Goal: Find specific page/section: Find specific page/section

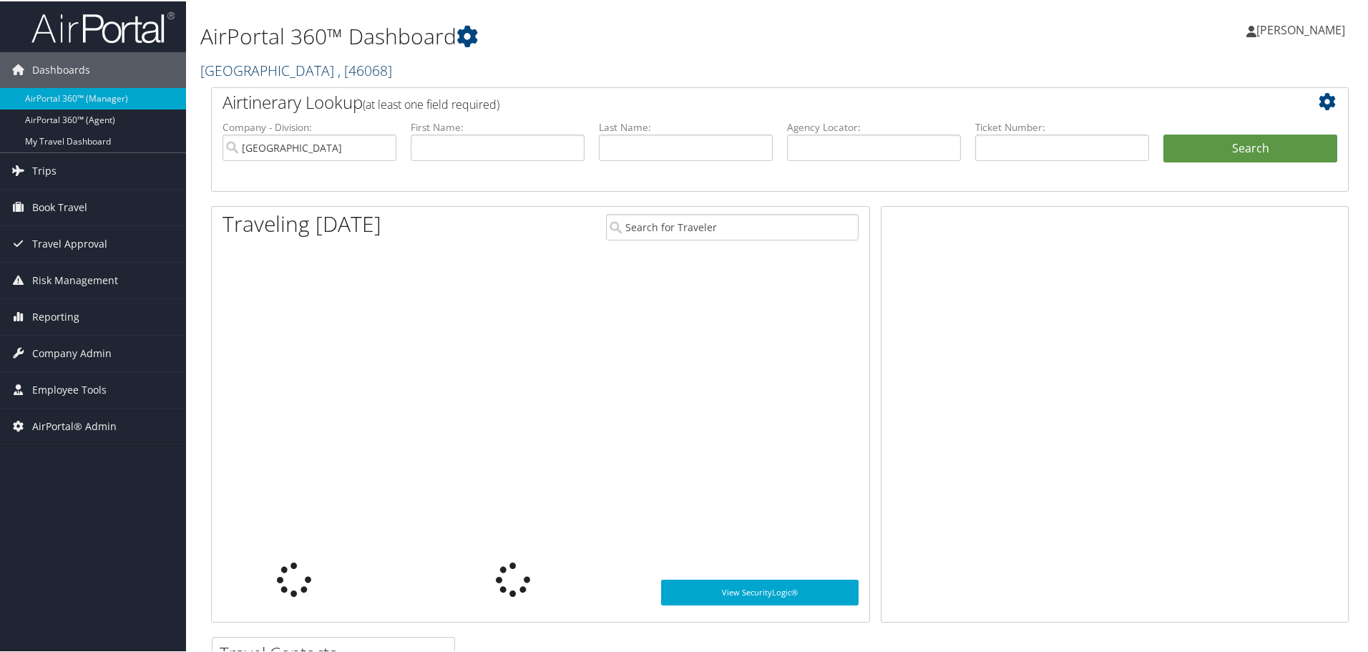
click at [255, 64] on link "[GEOGRAPHIC_DATA] , [ 46068 ]" at bounding box center [296, 68] width 192 height 19
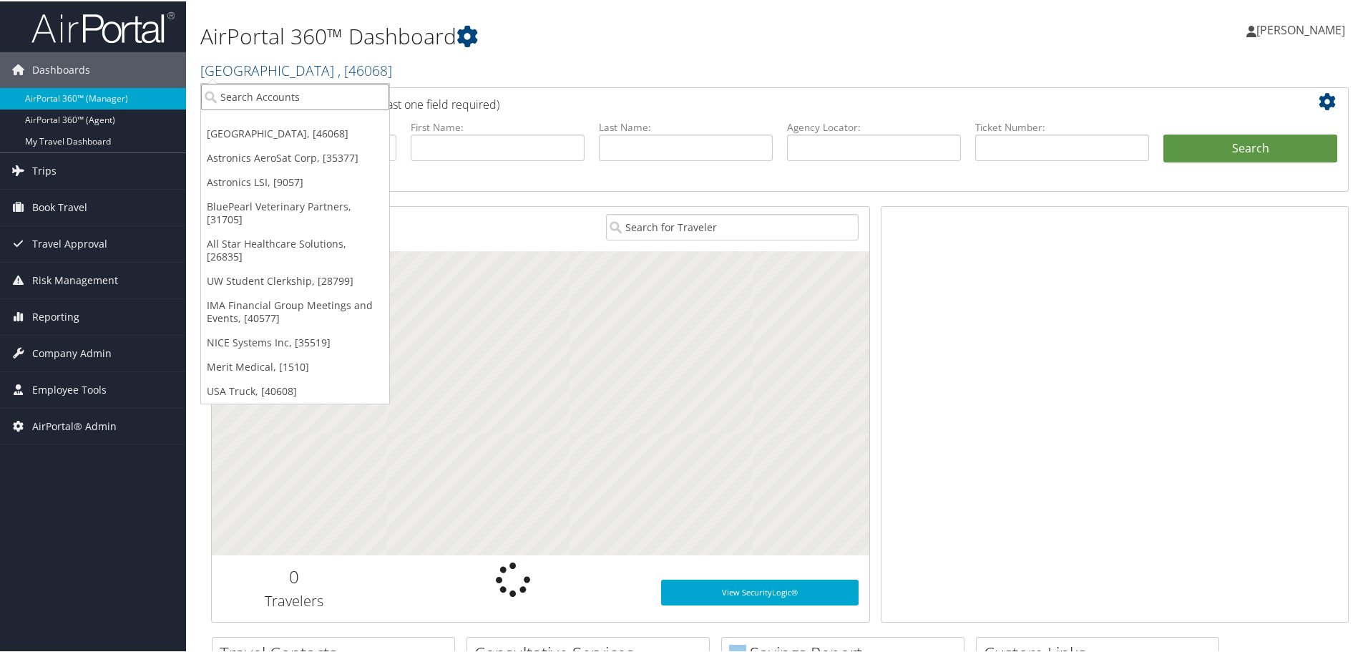
click at [278, 90] on input "search" at bounding box center [295, 95] width 188 height 26
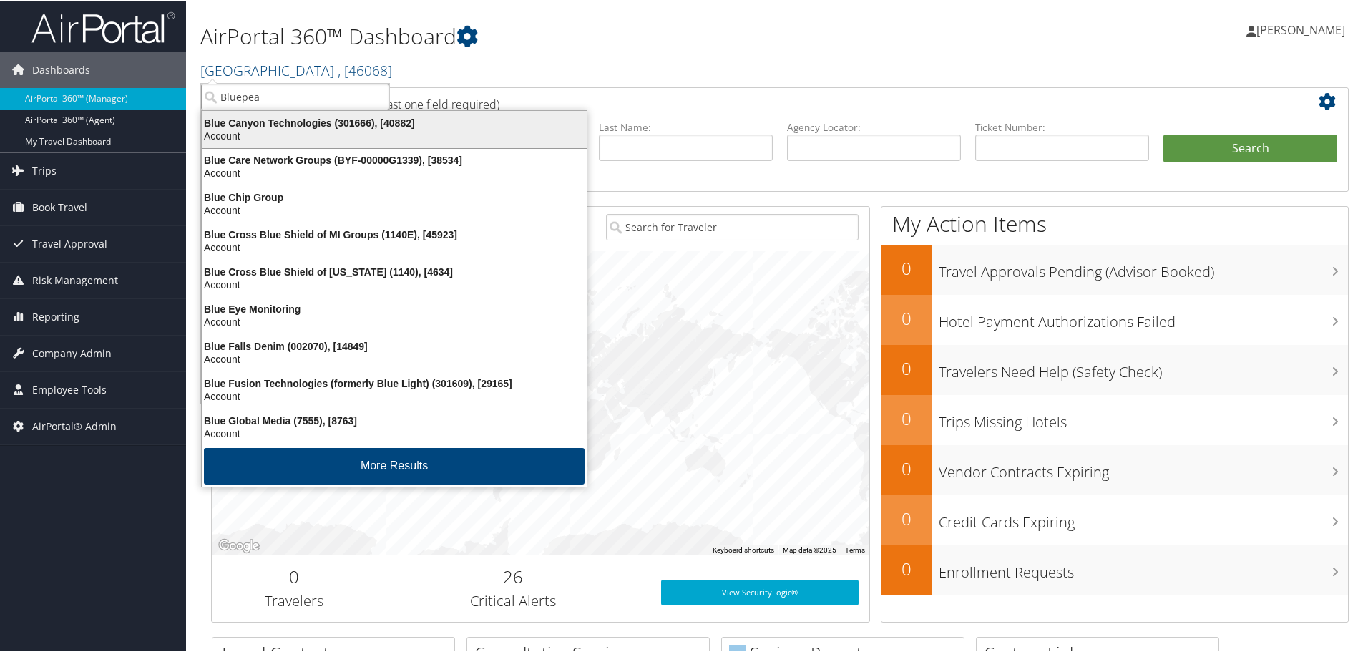
type input "Bluepear"
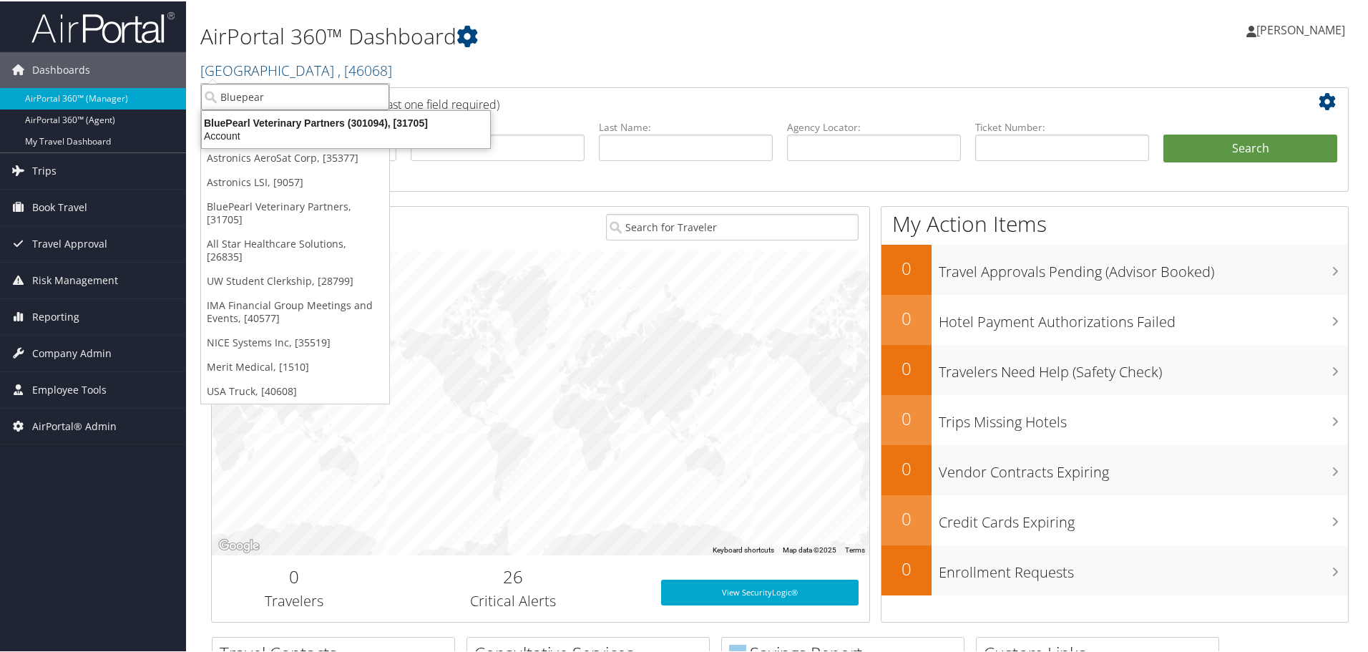
click at [296, 128] on div "Account" at bounding box center [346, 134] width 306 height 13
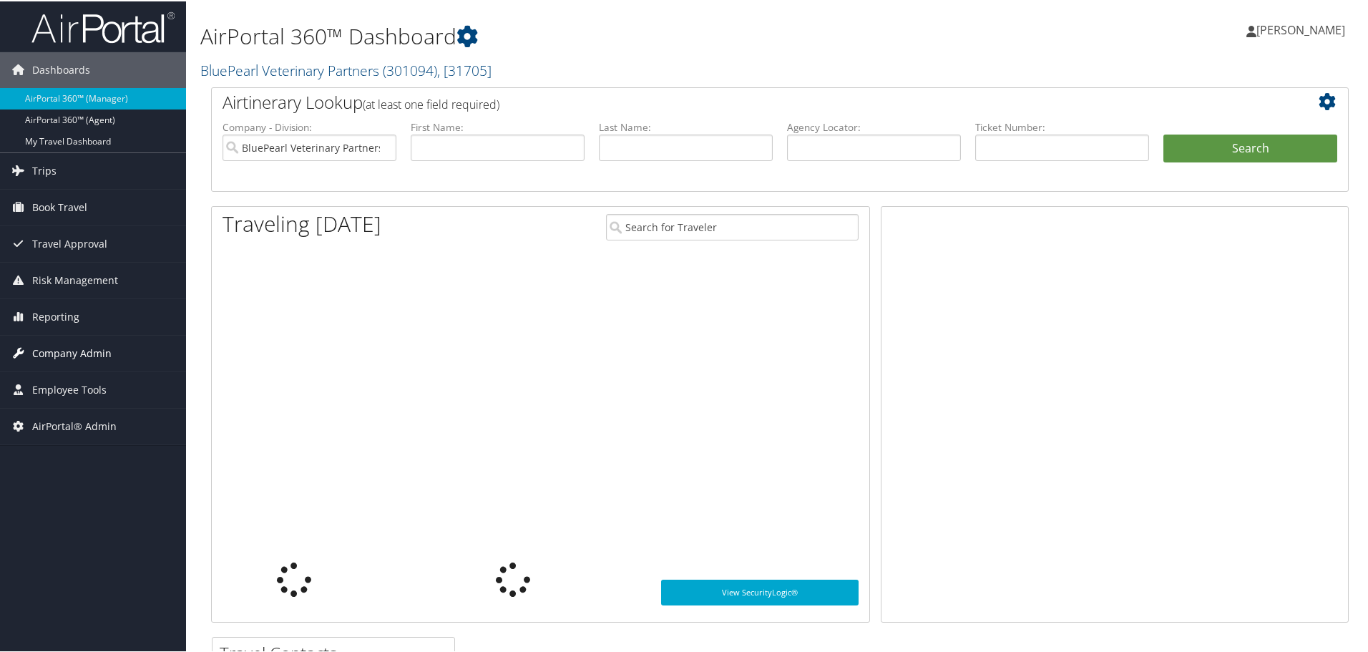
click at [77, 341] on span "Company Admin" at bounding box center [71, 352] width 79 height 36
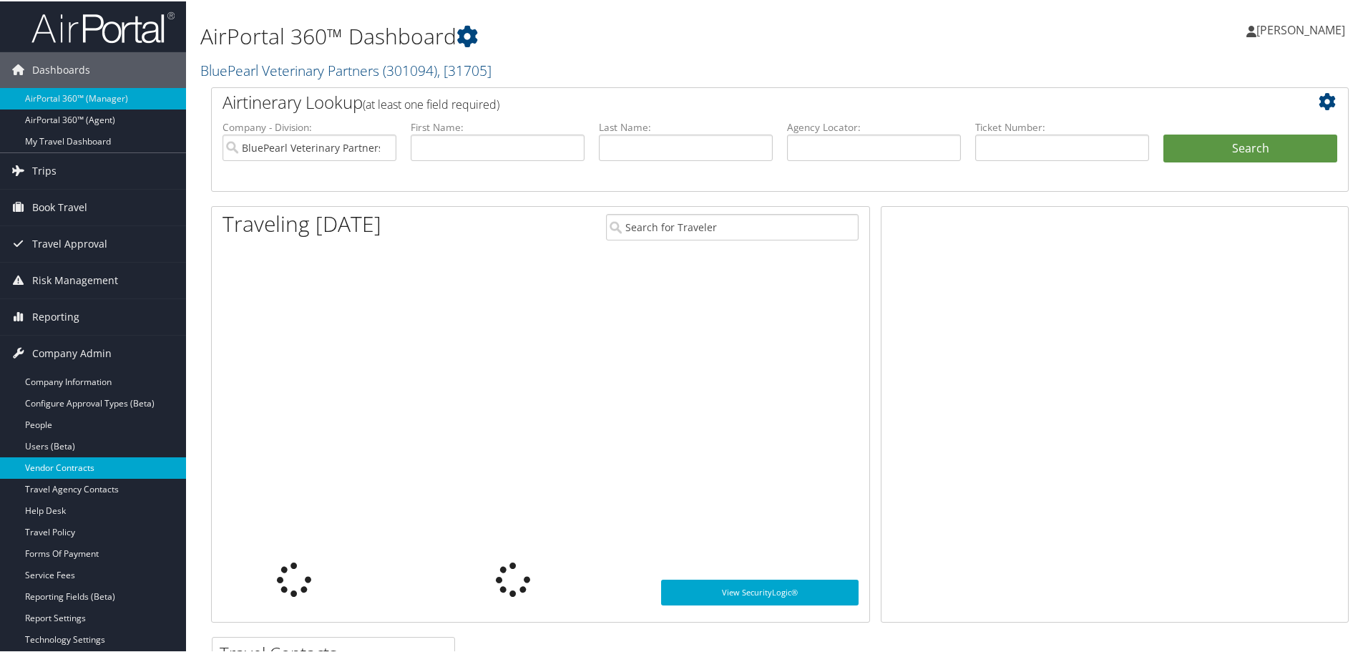
click at [72, 467] on link "Vendor Contracts" at bounding box center [93, 466] width 186 height 21
